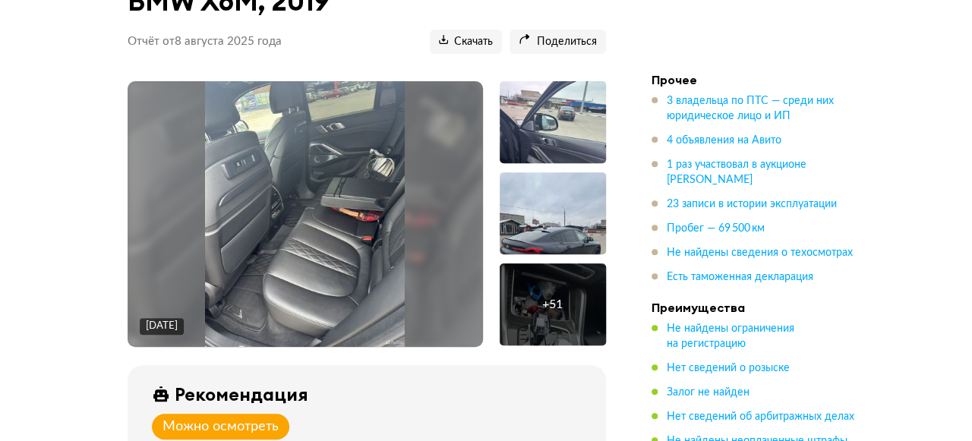
scroll to position [237, 0]
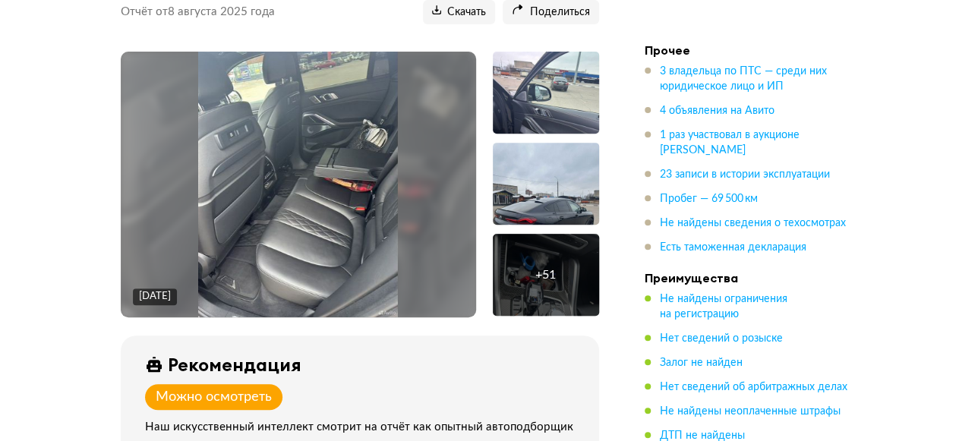
click at [327, 227] on img at bounding box center [298, 185] width 200 height 266
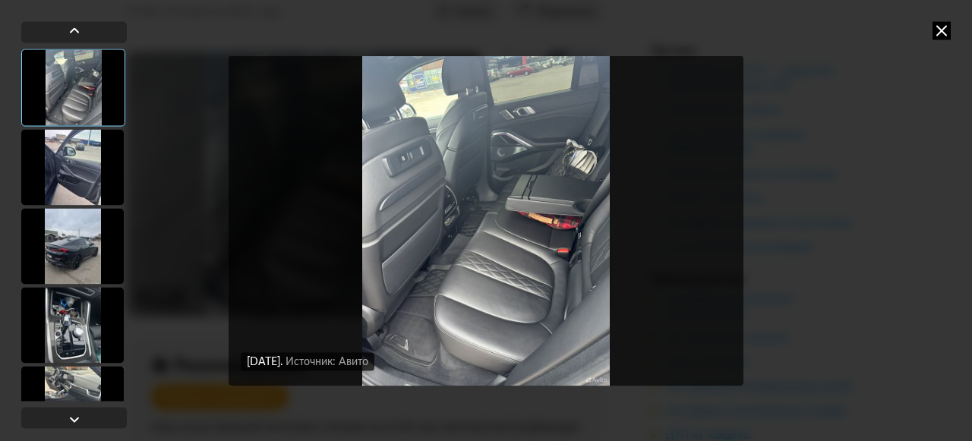
click at [467, 264] on img "Go to Slide 1" at bounding box center [485, 220] width 515 height 331
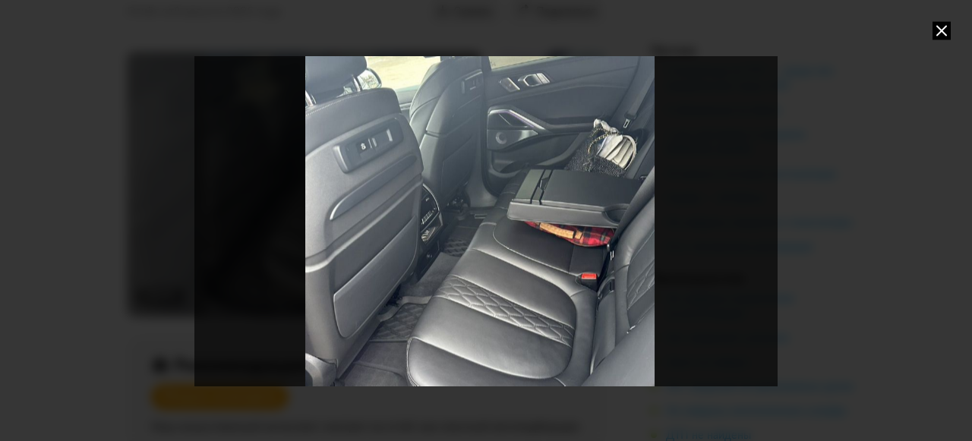
click at [934, 31] on icon at bounding box center [941, 30] width 18 height 18
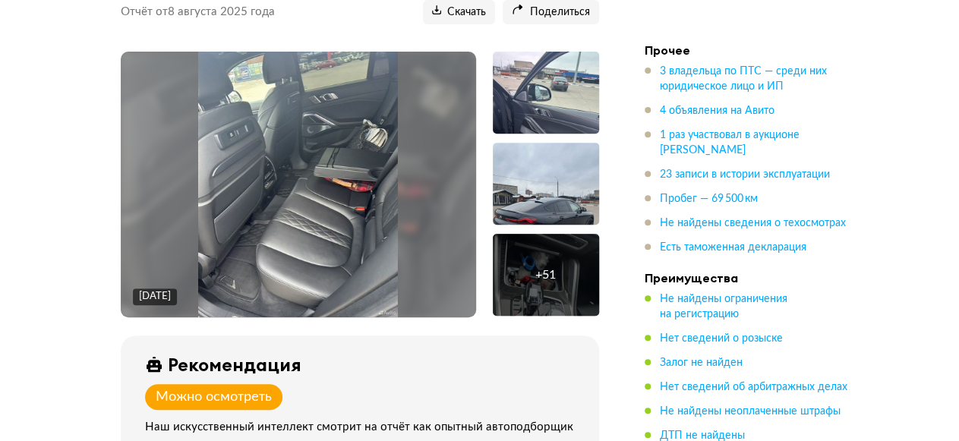
click at [537, 267] on div "+ 51" at bounding box center [545, 274] width 20 height 15
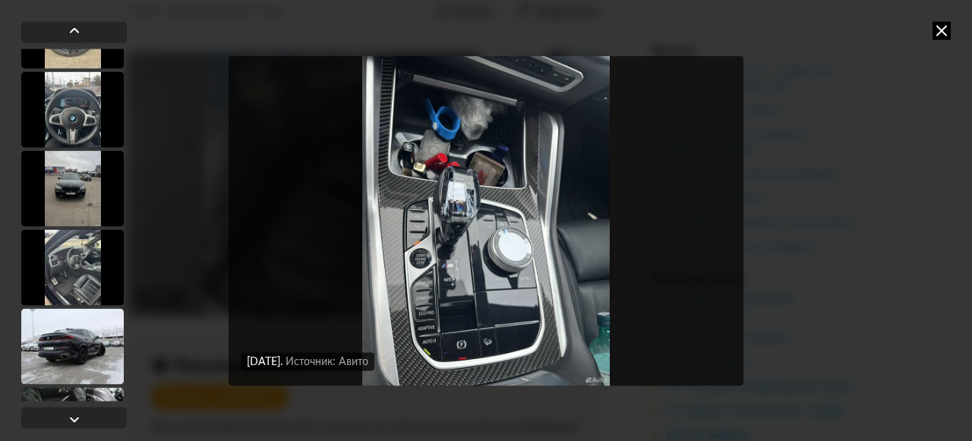
scroll to position [1530, 0]
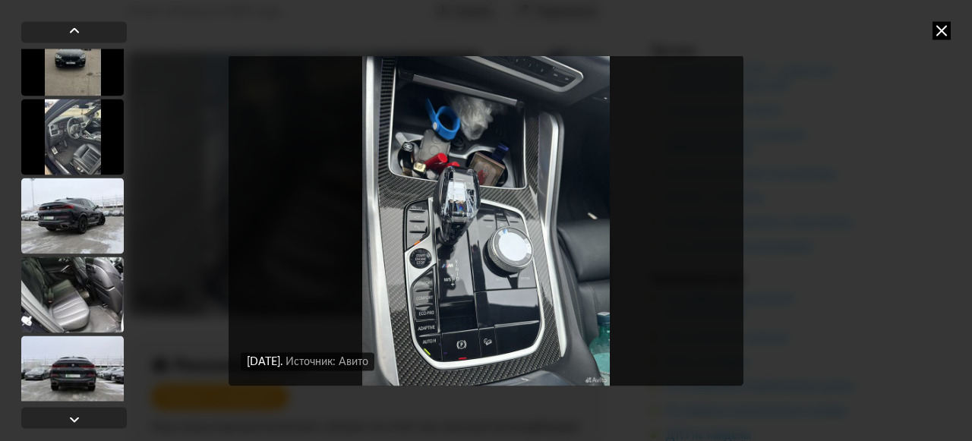
click at [77, 291] on div at bounding box center [72, 295] width 102 height 76
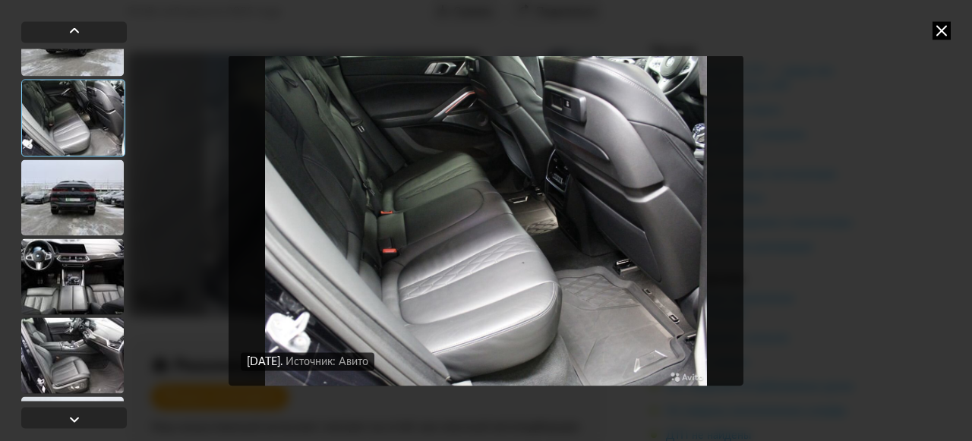
scroll to position [1720, 0]
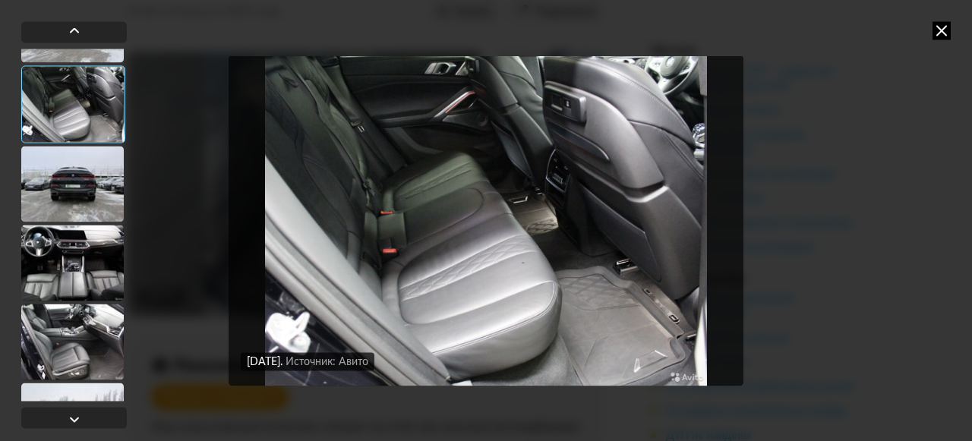
click at [83, 265] on div at bounding box center [72, 263] width 102 height 76
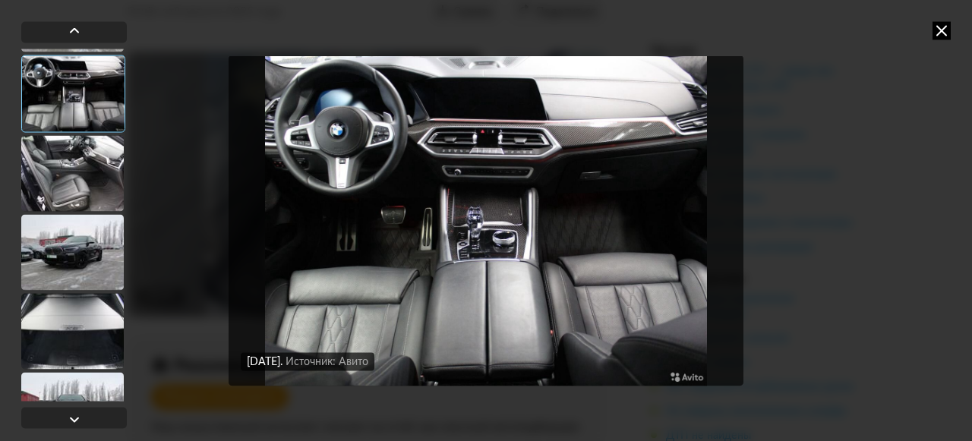
scroll to position [1911, 0]
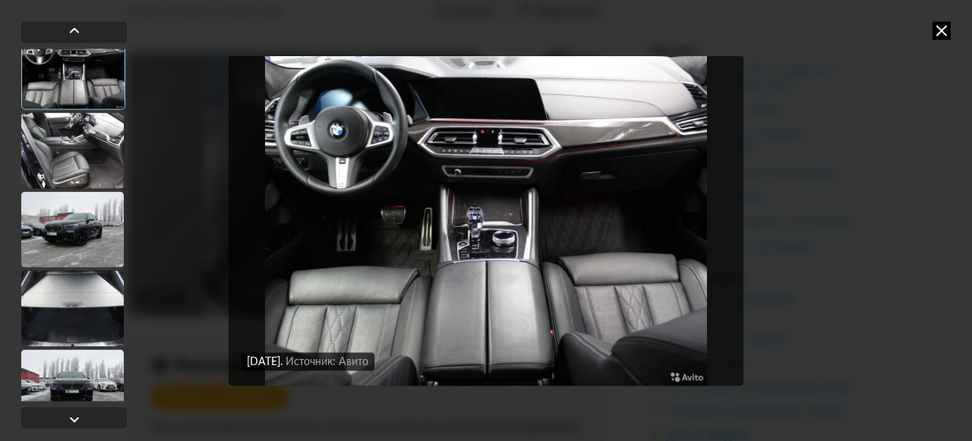
click at [87, 244] on div at bounding box center [72, 229] width 102 height 76
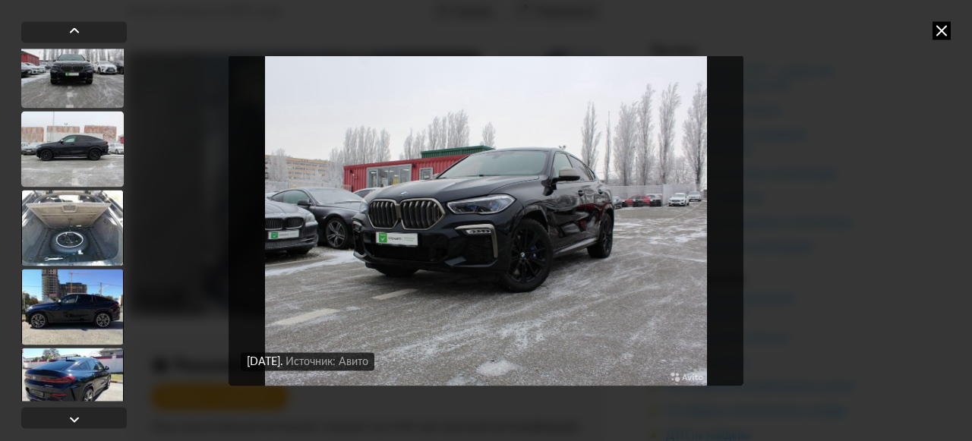
scroll to position [2230, 0]
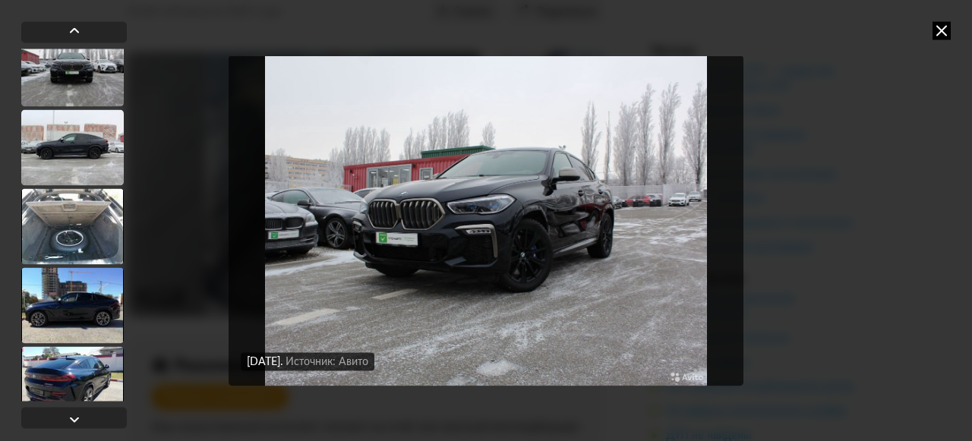
click at [84, 245] on div at bounding box center [72, 226] width 102 height 76
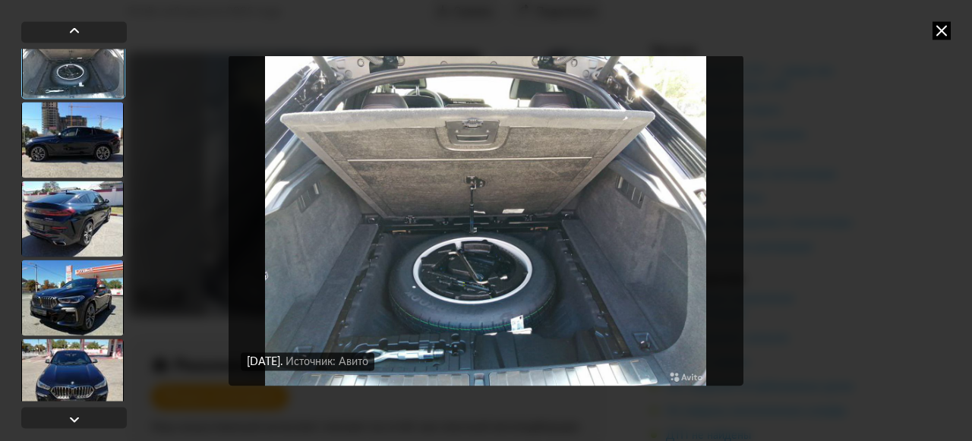
scroll to position [2421, 0]
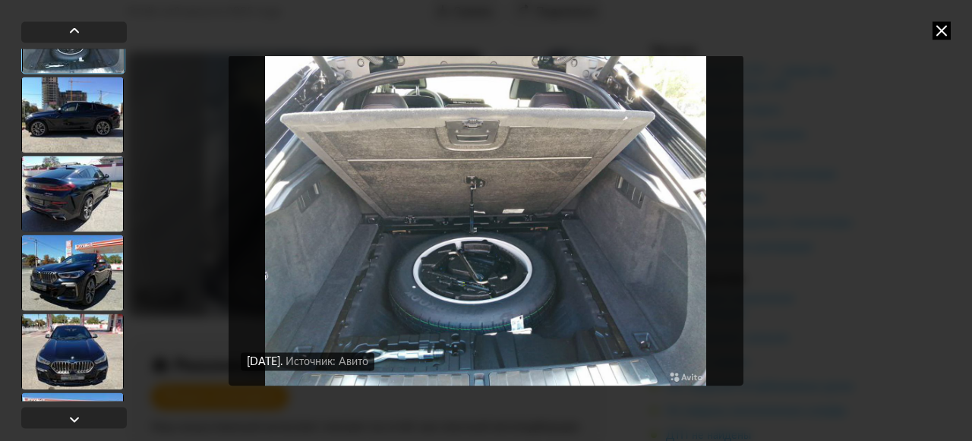
click at [80, 268] on div at bounding box center [72, 273] width 102 height 76
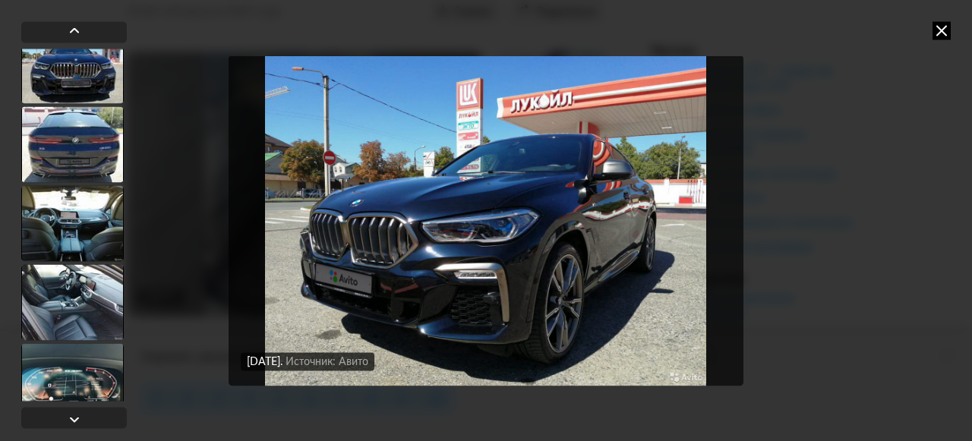
scroll to position [2803, 0]
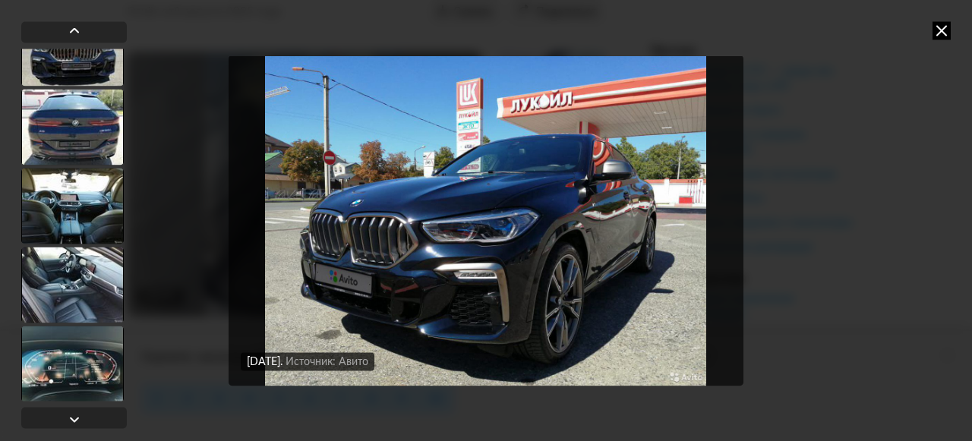
click at [85, 220] on div at bounding box center [72, 206] width 102 height 76
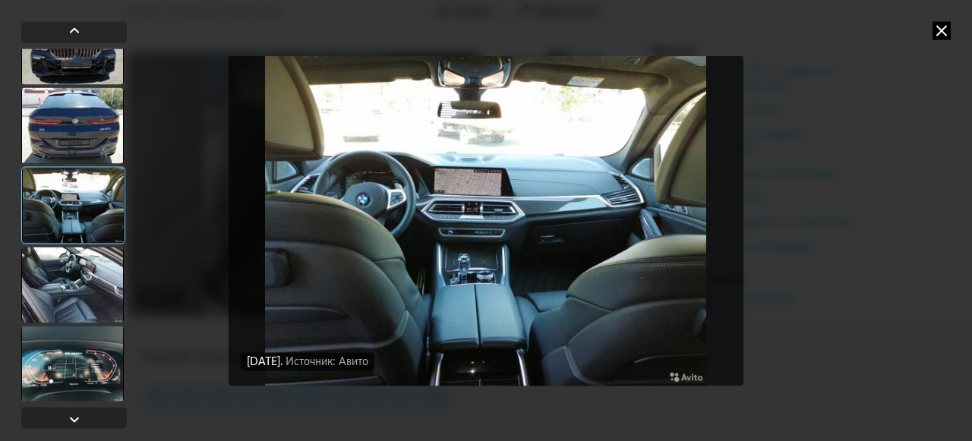
scroll to position [2802, 0]
click at [537, 218] on img "Go to Slide 38" at bounding box center [485, 220] width 515 height 331
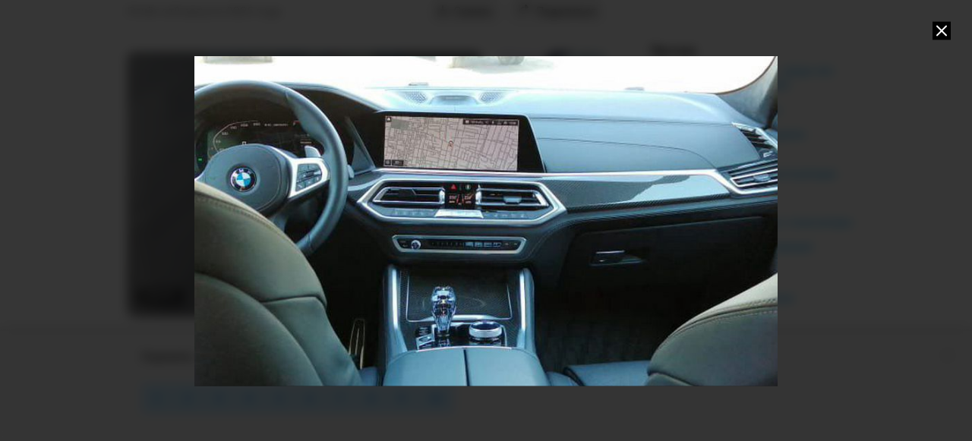
click at [491, 219] on div "Go to Slide 38" at bounding box center [486, 221] width 1166 height 662
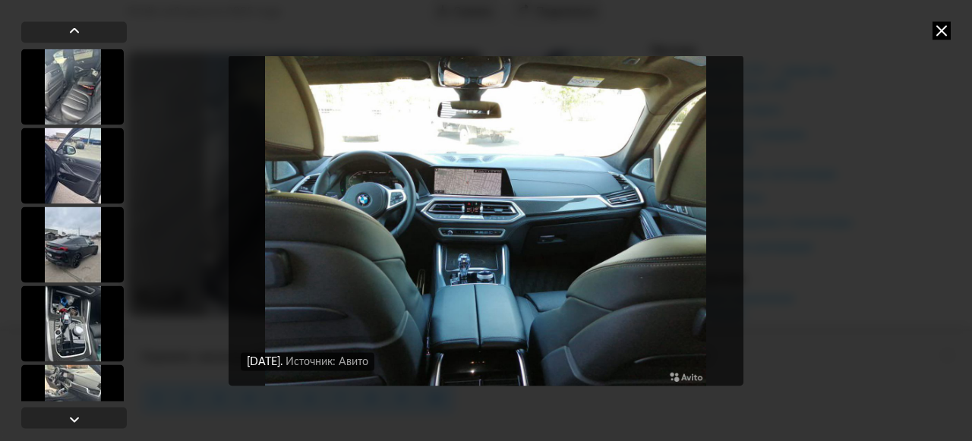
click at [491, 219] on img "Go to Slide 38" at bounding box center [485, 220] width 515 height 331
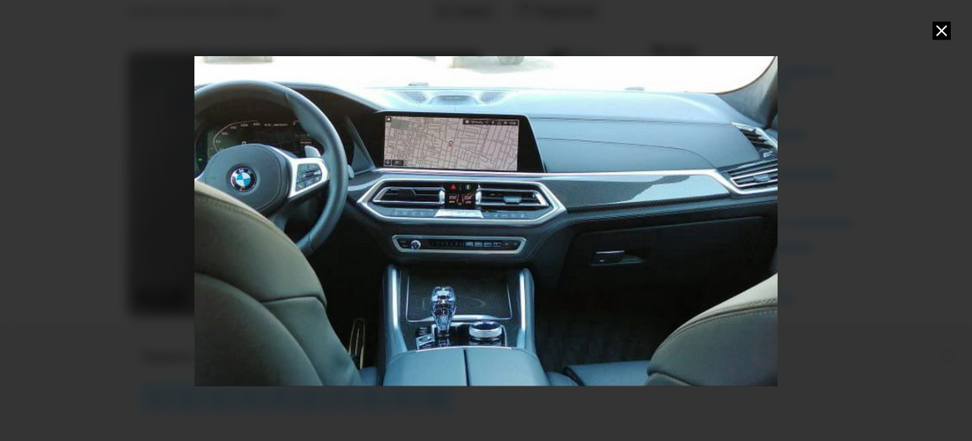
click at [491, 219] on div "Go to Slide 38" at bounding box center [486, 221] width 1166 height 662
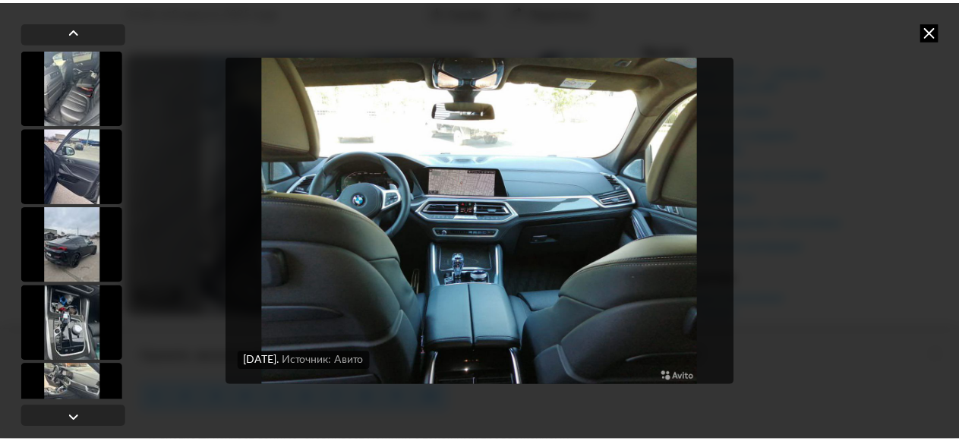
scroll to position [64, 0]
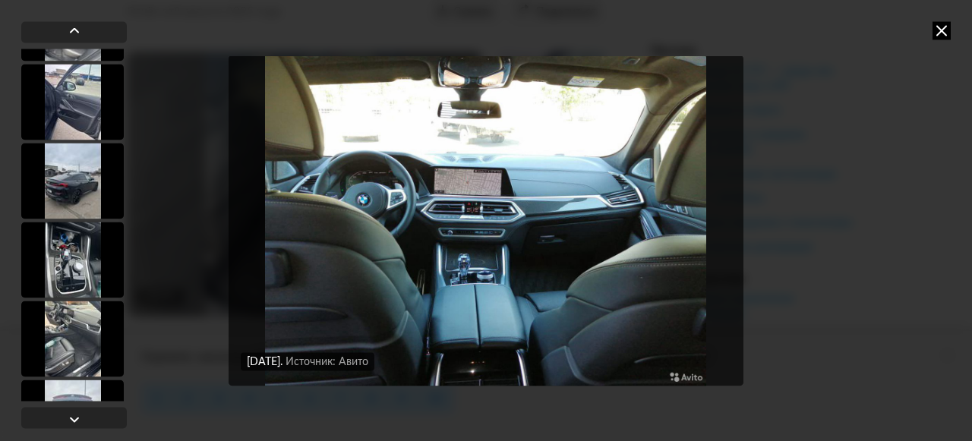
click at [72, 247] on div at bounding box center [72, 260] width 102 height 76
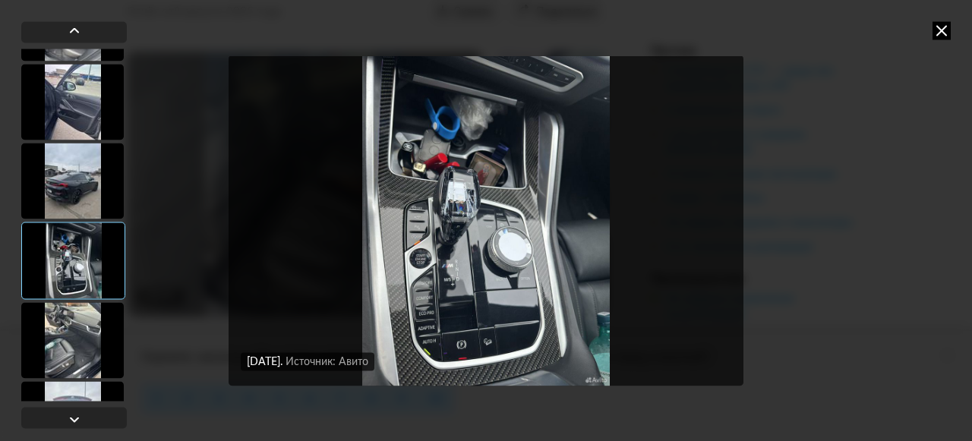
click at [422, 265] on img "Go to Slide 4" at bounding box center [485, 220] width 515 height 331
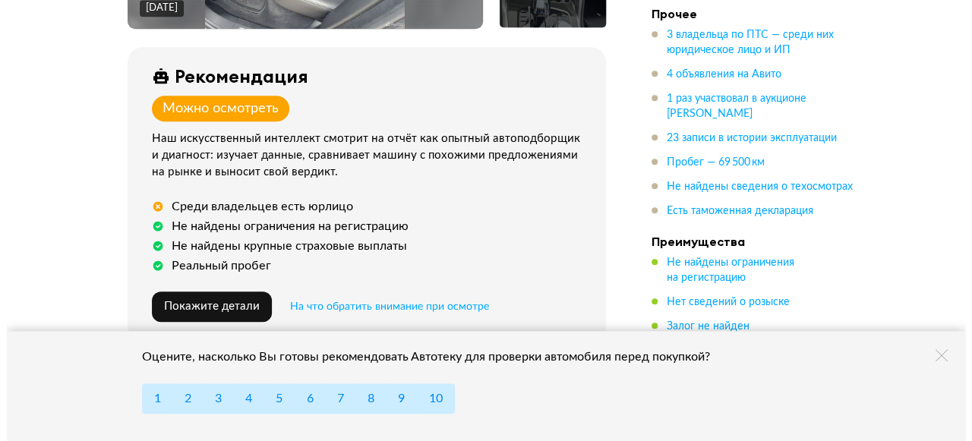
scroll to position [553, 0]
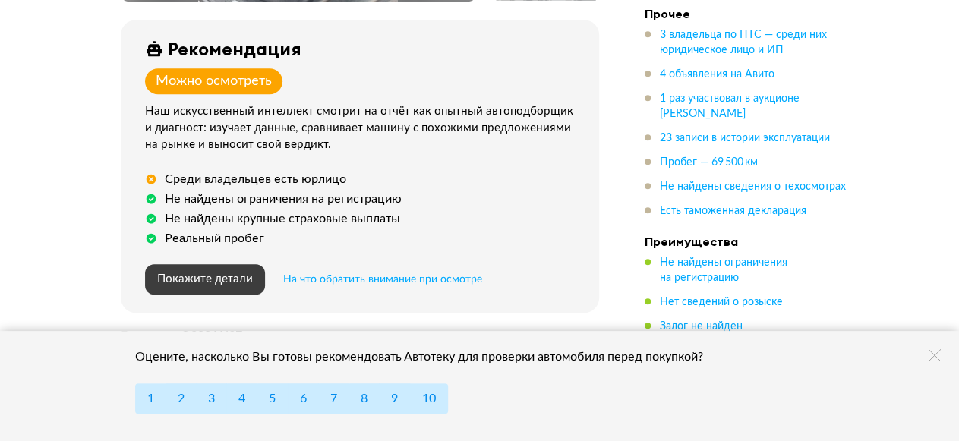
click at [212, 277] on span "Покажите детали" at bounding box center [205, 278] width 96 height 11
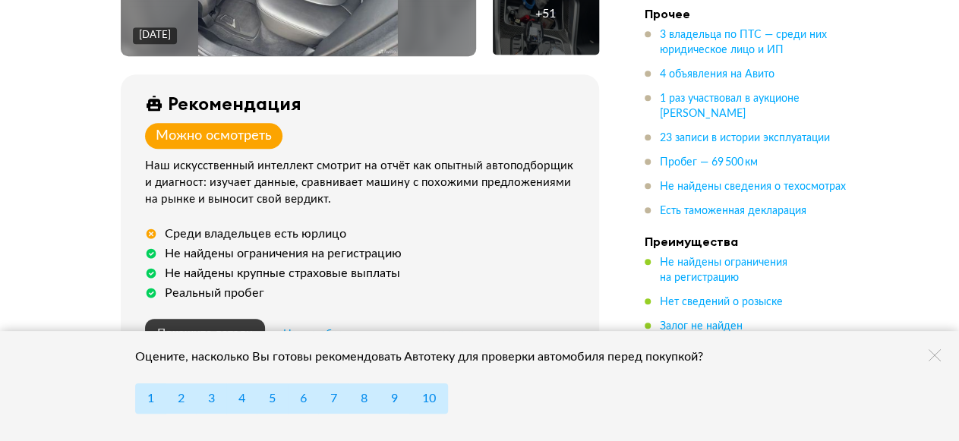
scroll to position [632, 0]
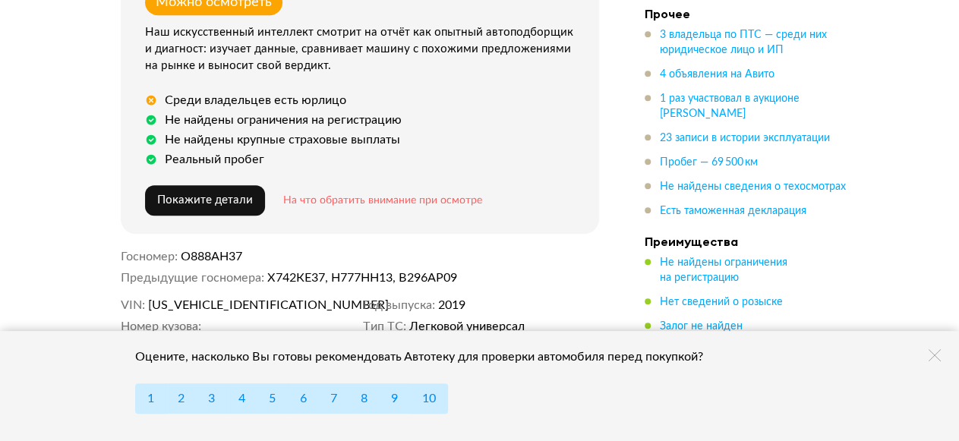
click at [382, 196] on span "На что обратить внимание при осмотре" at bounding box center [382, 200] width 199 height 11
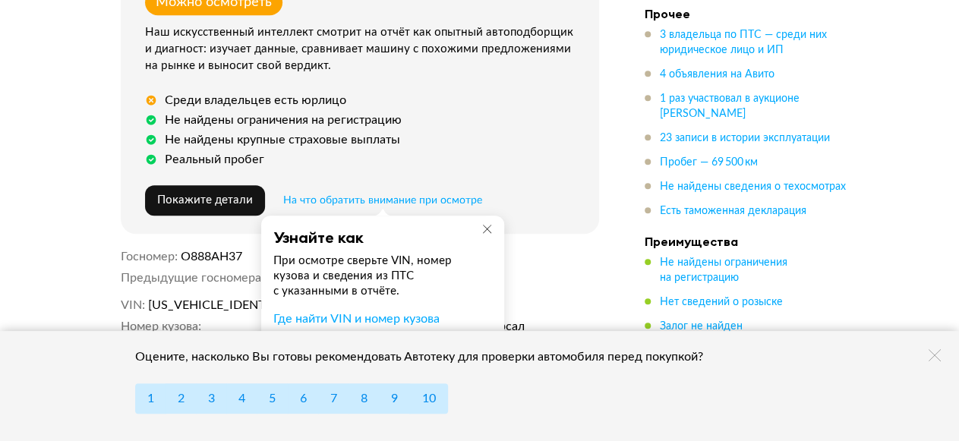
click at [553, 134] on div "Не найдены крупные страховые выплаты" at bounding box center [363, 139] width 436 height 15
click at [482, 224] on icon at bounding box center [486, 228] width 11 height 11
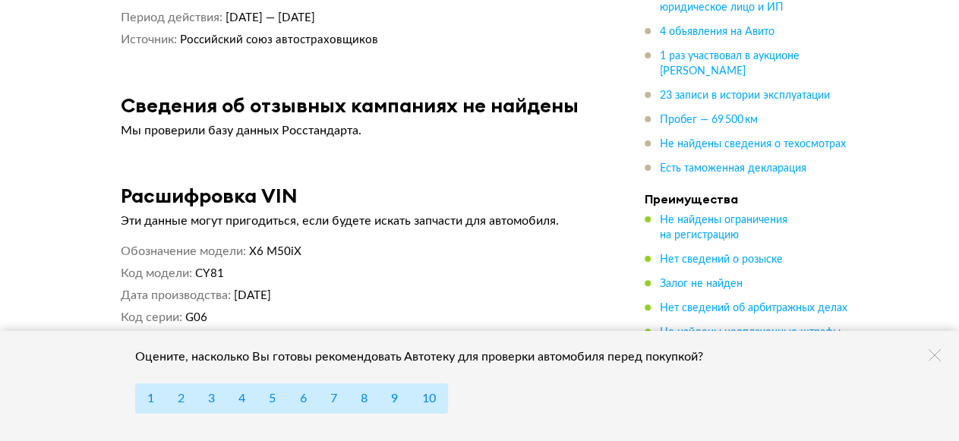
scroll to position [8568, 0]
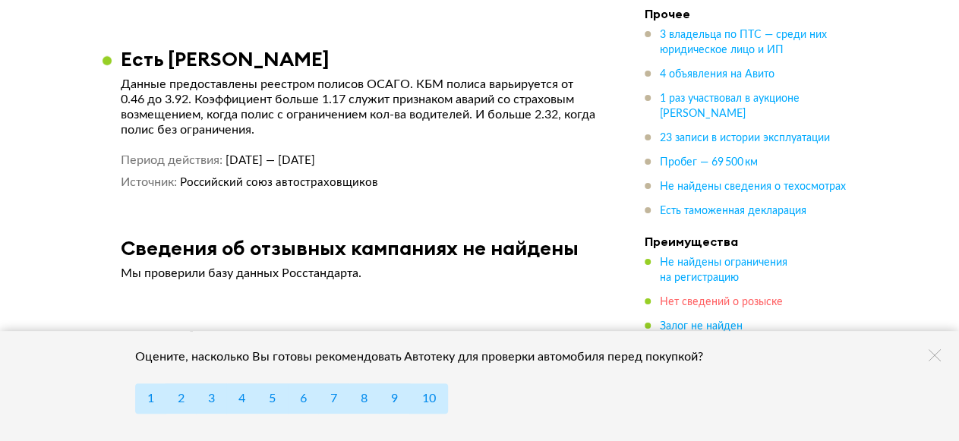
drag, startPoint x: 909, startPoint y: 259, endPoint x: 752, endPoint y: 304, distance: 163.6
